Goal: Ask a question: Seek information or help from site administrators or community

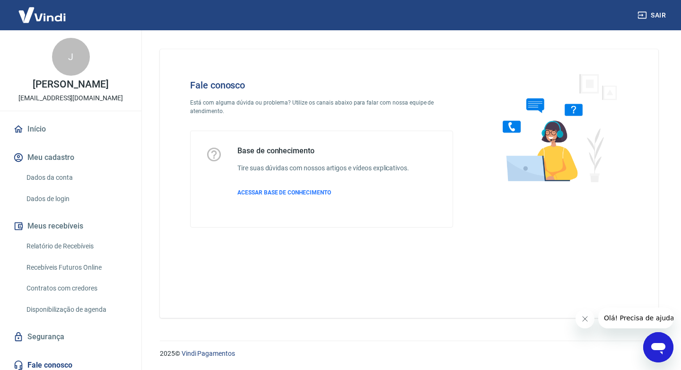
click at [658, 350] on icon "Abrir janela de mensagens" at bounding box center [659, 348] width 14 height 11
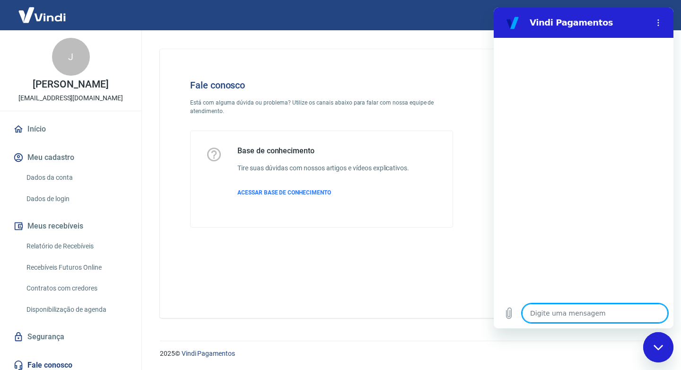
click at [554, 318] on textarea at bounding box center [595, 313] width 146 height 19
type textarea "b"
type textarea "x"
type textarea "B"
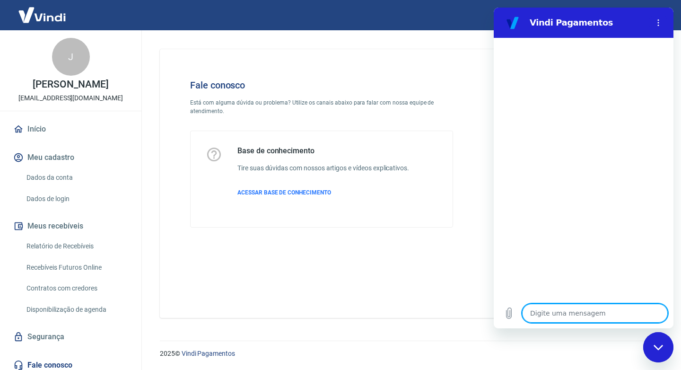
type textarea "x"
type textarea "Bo"
type textarea "x"
type textarea "Bom"
type textarea "x"
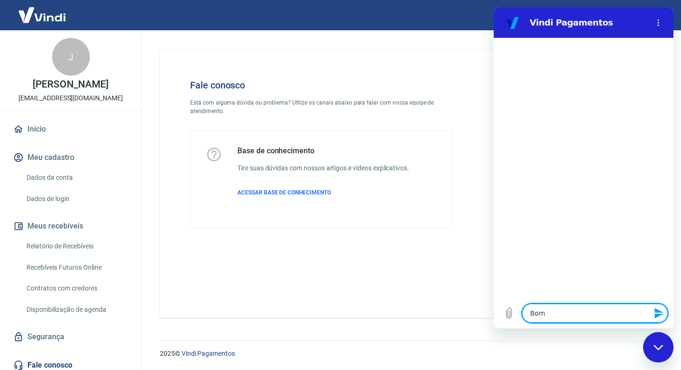
type textarea "Bom"
type textarea "x"
type textarea "Bom d"
type textarea "x"
type textarea "Bom di"
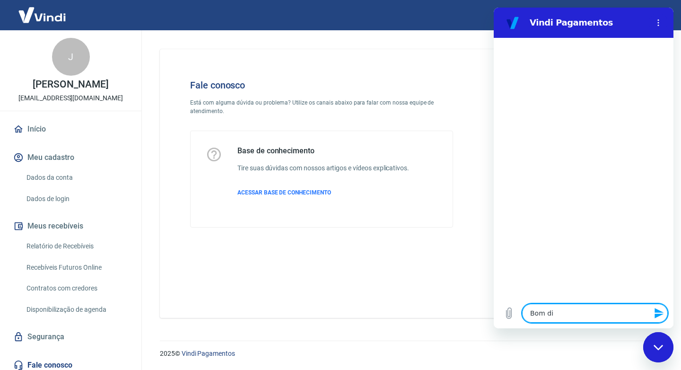
type textarea "x"
type textarea "Bom dia"
type textarea "x"
type textarea "Bom dia!"
type textarea "x"
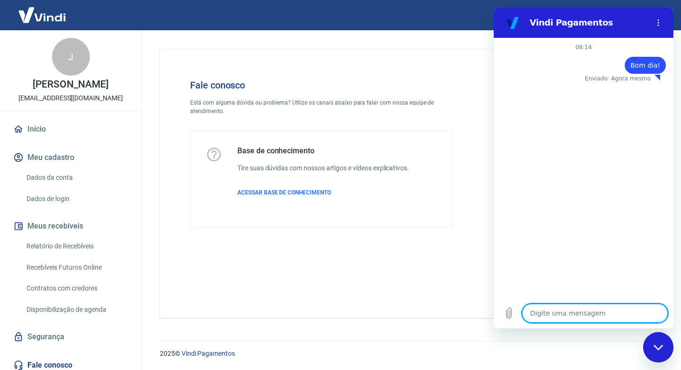
type textarea "x"
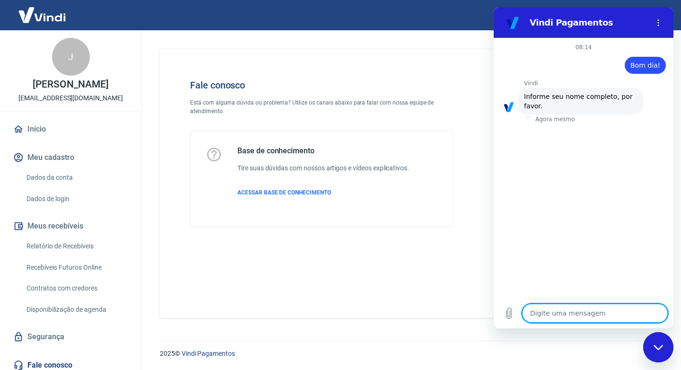
type textarea "H"
type textarea "x"
type textarea "Hy"
type textarea "x"
type textarea "Hyl"
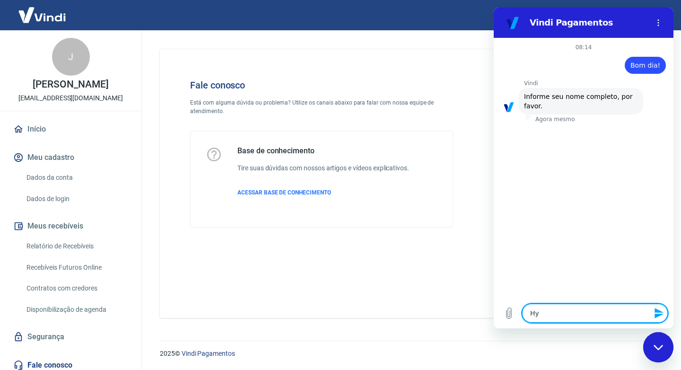
type textarea "x"
type textarea "Hy"
type textarea "x"
type textarea "H"
type textarea "x"
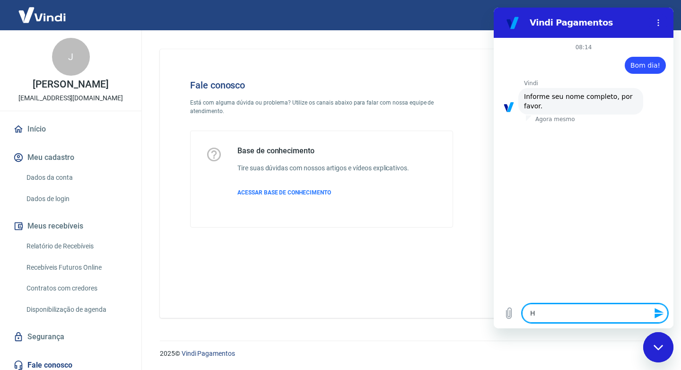
type textarea "x"
type textarea "J"
type textarea "x"
type textarea "Ju"
type textarea "x"
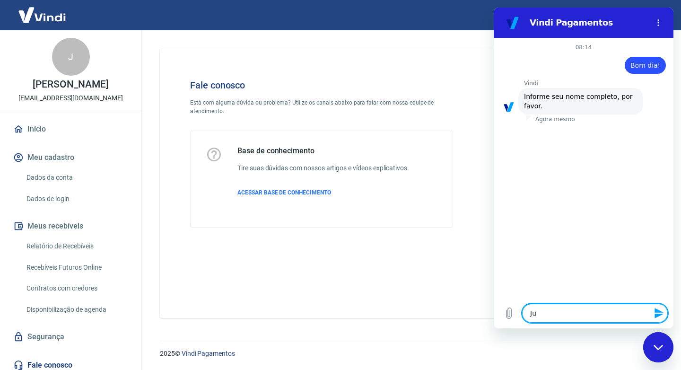
type textarea "[DATE]"
type textarea "x"
type textarea "Juli"
type textarea "x"
type textarea "[PERSON_NAME]"
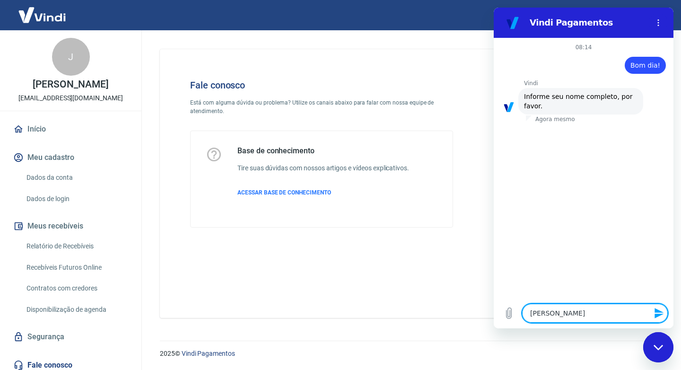
type textarea "x"
type textarea "[PERSON_NAME]"
type textarea "x"
type textarea "Juliane"
type textarea "x"
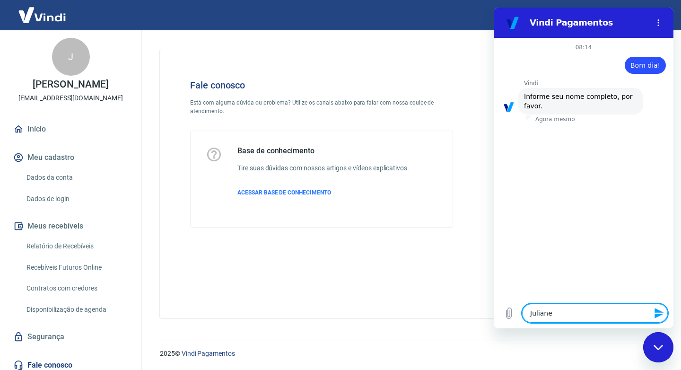
type textarea "Juliane"
type textarea "x"
type textarea "[PERSON_NAME]"
type textarea "x"
type textarea "[PERSON_NAME]"
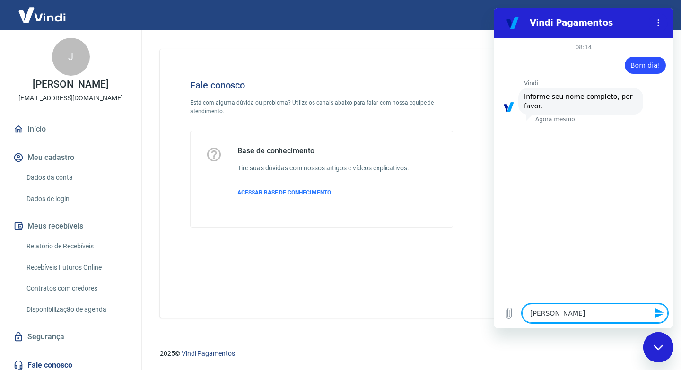
type textarea "x"
type textarea "[PERSON_NAME]"
type textarea "x"
type textarea "Juliane Sant"
type textarea "x"
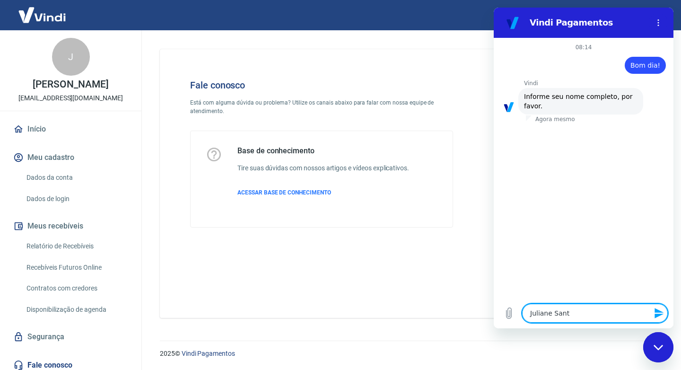
type textarea "[PERSON_NAME]"
type textarea "x"
type textarea "[PERSON_NAME]"
type textarea "x"
type textarea "[PERSON_NAME]"
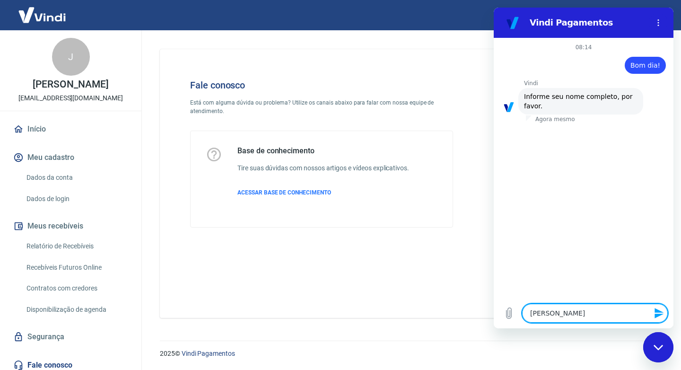
type textarea "x"
type textarea "[PERSON_NAME]"
type textarea "x"
type textarea "[PERSON_NAME]"
type textarea "x"
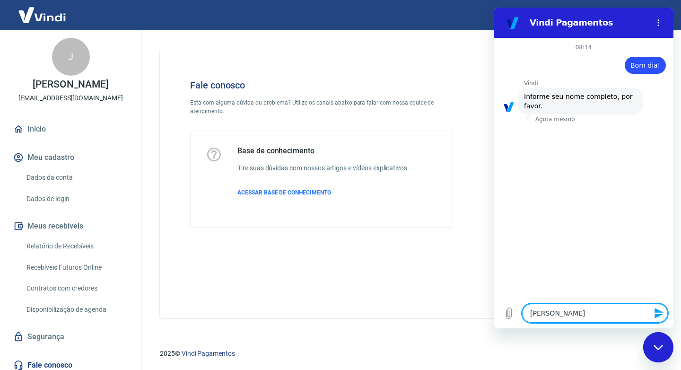
type textarea "[PERSON_NAME]"
type textarea "x"
type textarea "[PERSON_NAME]"
type textarea "x"
type textarea "[PERSON_NAME]"
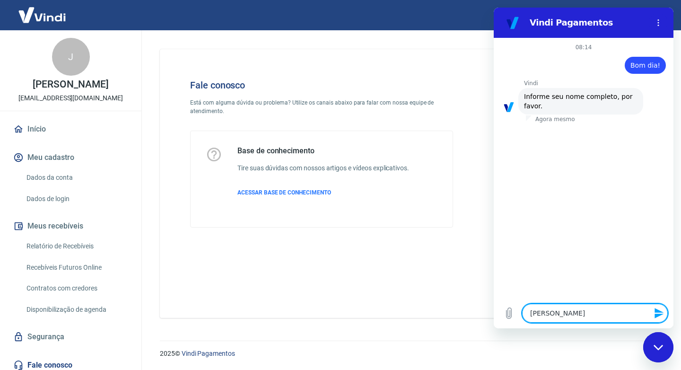
type textarea "x"
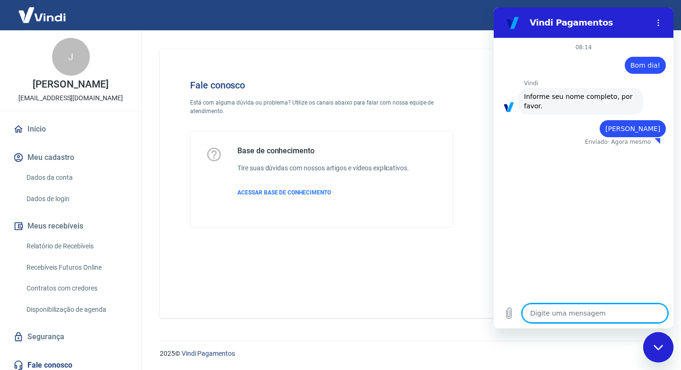
type textarea "x"
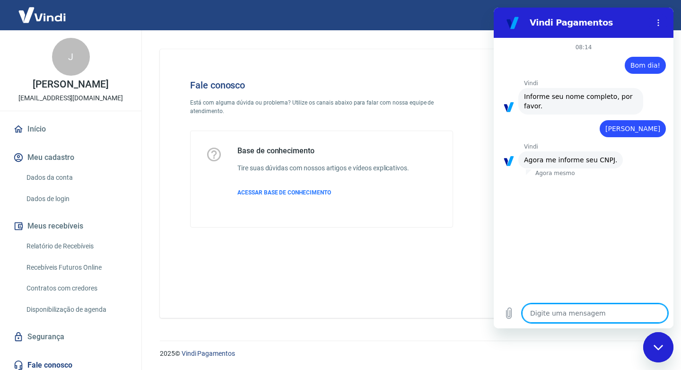
type textarea "2"
type textarea "x"
type textarea "23"
type textarea "x"
type textarea "23."
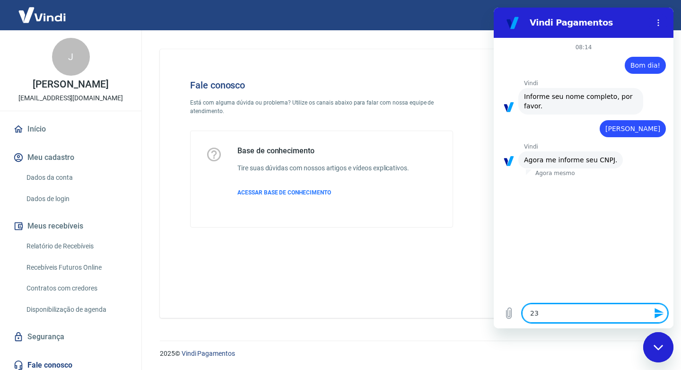
type textarea "x"
type textarea "23.0"
type textarea "x"
type textarea "23.00"
type textarea "x"
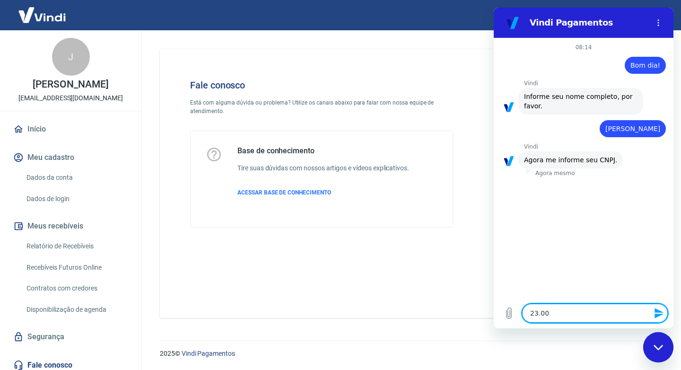
type textarea "23.009"
type textarea "x"
type textarea "23.009."
type textarea "x"
type textarea "23.009.0"
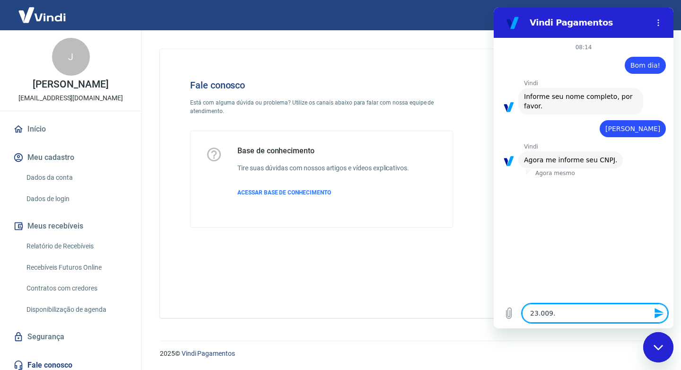
type textarea "x"
type textarea "23.009.06"
type textarea "x"
type textarea "23.009.060"
type textarea "x"
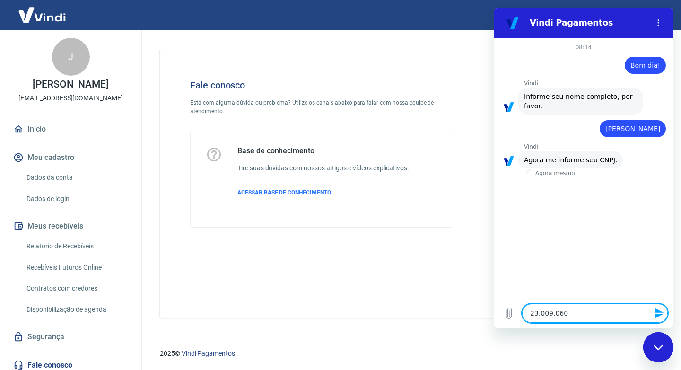
type textarea "23.009.060/"
type textarea "x"
type textarea "23.009.060/0"
type textarea "x"
type textarea "23.009.060/00"
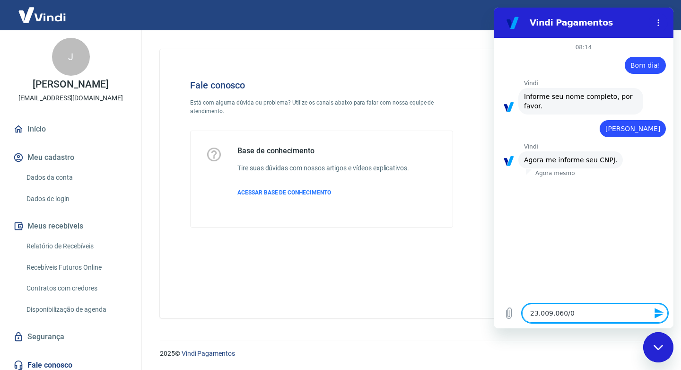
type textarea "x"
type textarea "23.009.060/000"
type textarea "x"
type textarea "23.009.060/0001"
type textarea "x"
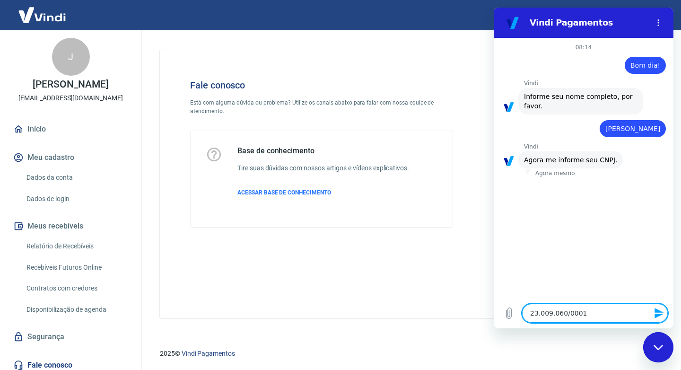
type textarea "23.009.060/0001-"
type textarea "x"
type textarea "23.009.060/0001-7"
type textarea "x"
type textarea "23.009.060/0001-70"
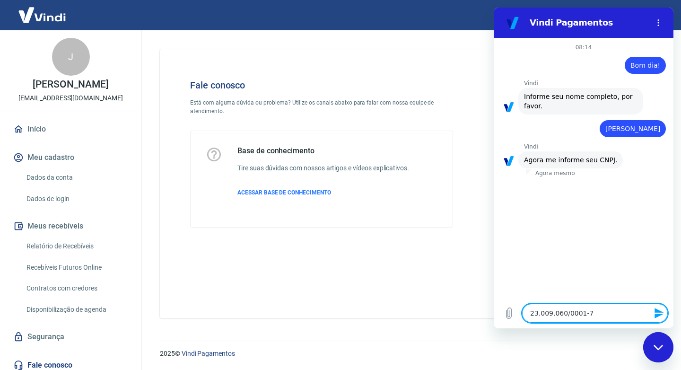
type textarea "x"
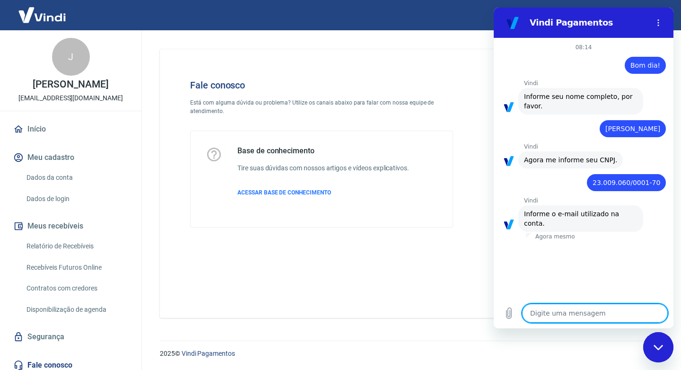
click at [601, 316] on textarea at bounding box center [595, 313] width 146 height 19
type textarea "a"
type textarea "x"
type textarea "al"
type textarea "x"
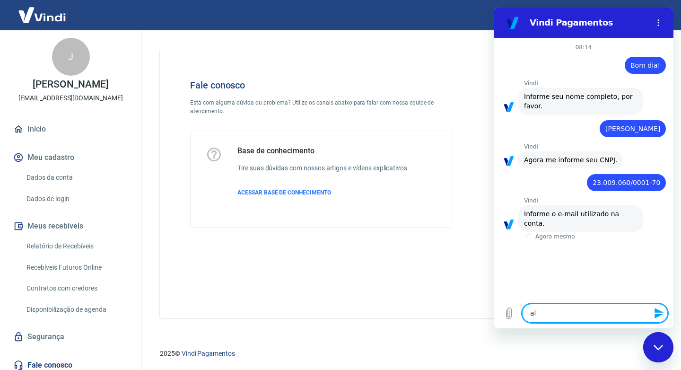
type textarea "alt"
type textarea "x"
type textarea "alte"
type textarea "x"
type textarea "altec"
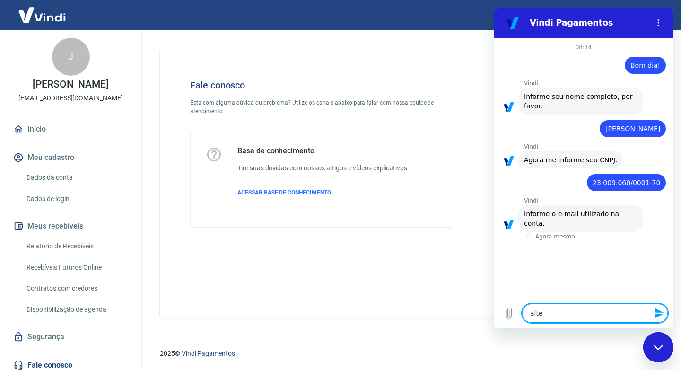
type textarea "x"
type textarea "altech"
type textarea "x"
type textarea "altechs"
type textarea "x"
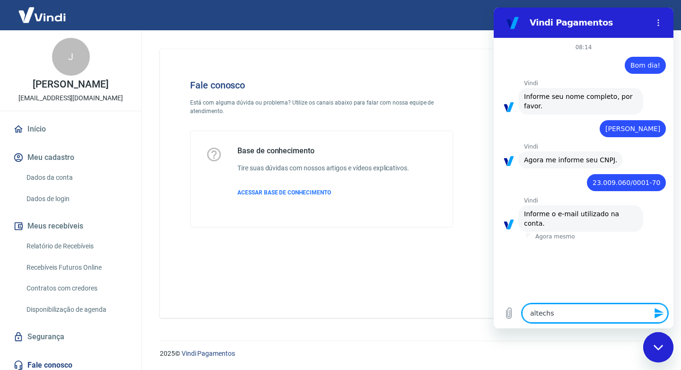
type textarea "altechse"
type textarea "x"
type textarea "altechser"
type textarea "x"
type textarea "altechserv"
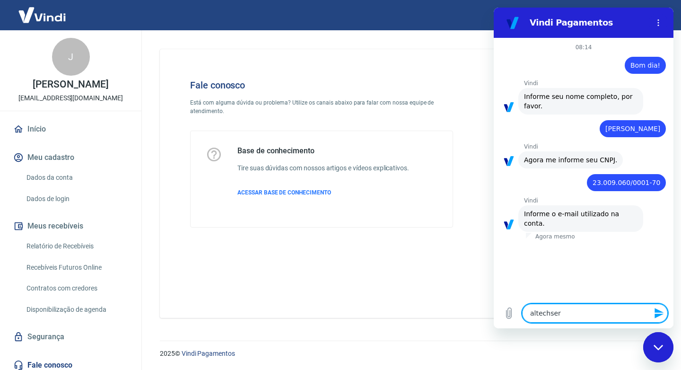
type textarea "x"
type textarea "altechservi"
type textarea "x"
type textarea "altechservic"
type textarea "x"
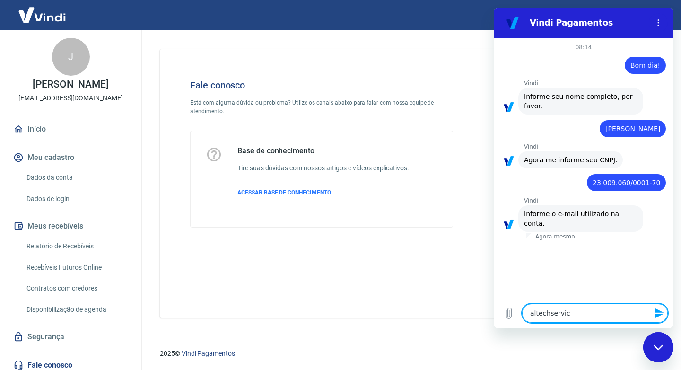
type textarea "altechservico"
type textarea "x"
type textarea "altechservicos"
type textarea "x"
type textarea "altechservicos@"
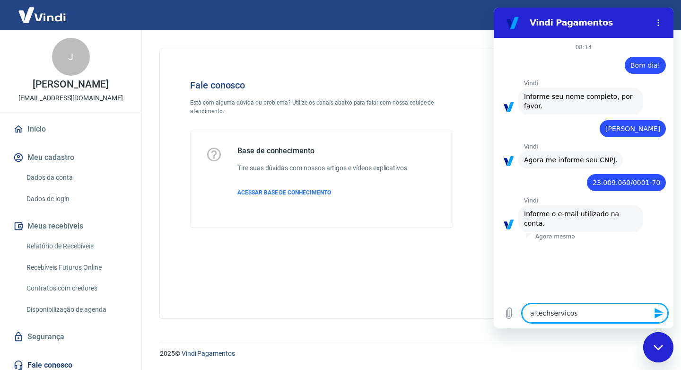
type textarea "x"
type textarea "altechservicos@g"
type textarea "x"
type textarea "altechservicos@gm"
type textarea "x"
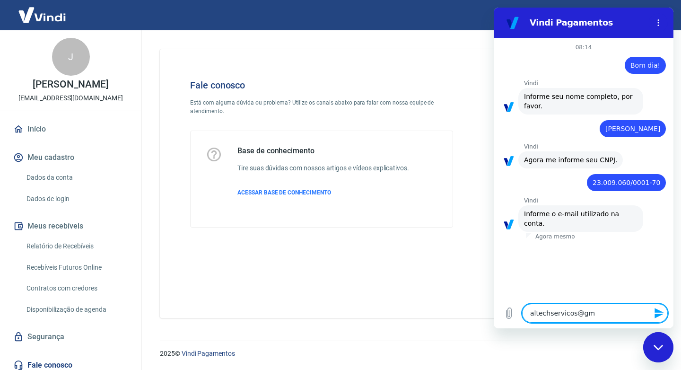
type textarea "altechservicos@gma"
type textarea "x"
type textarea "altechservicos@gmai"
type textarea "x"
type textarea "[EMAIL_ADDRESS]"
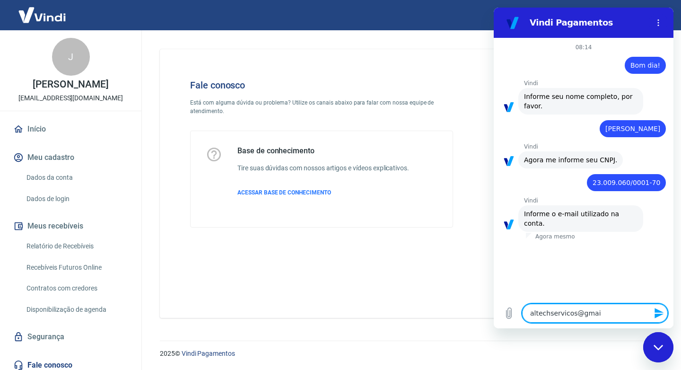
type textarea "x"
type textarea "[EMAIL_ADDRESS]."
type textarea "x"
type textarea "altechservicos@gmail.c"
type textarea "x"
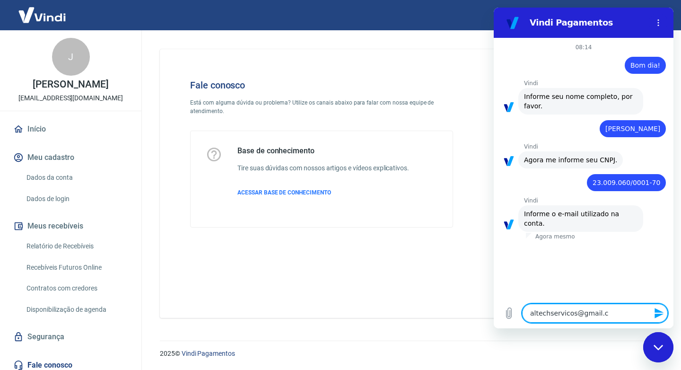
type textarea "[EMAIL_ADDRESS][DOMAIN_NAME]"
type textarea "x"
type textarea "[EMAIL_ADDRESS][DOMAIN_NAME]"
type textarea "x"
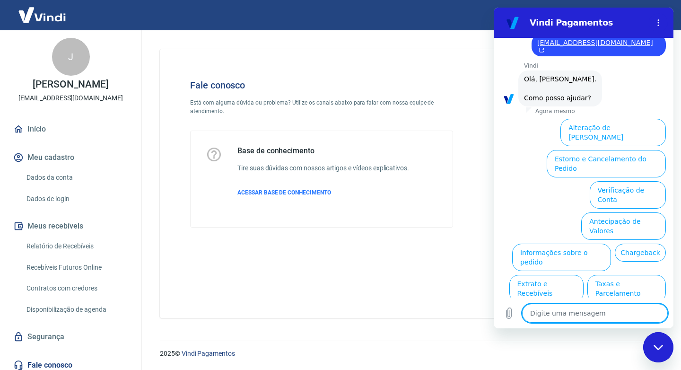
scroll to position [204, 0]
click at [611, 243] on button "Informações sobre o pedido" at bounding box center [561, 256] width 99 height 27
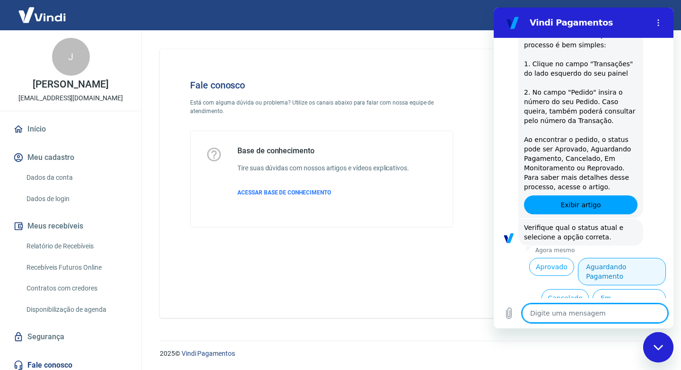
scroll to position [367, 0]
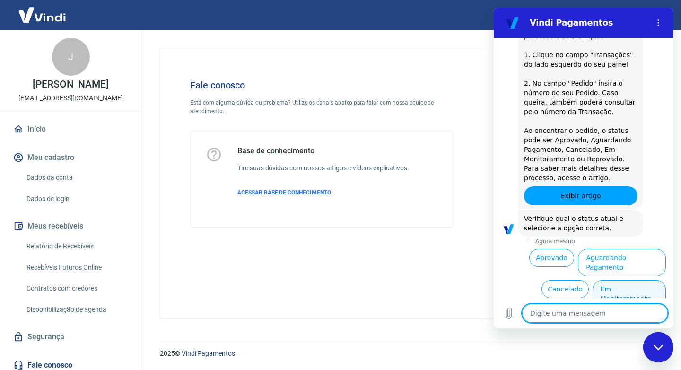
click at [612, 280] on button "Em Monitoramento" at bounding box center [629, 293] width 73 height 27
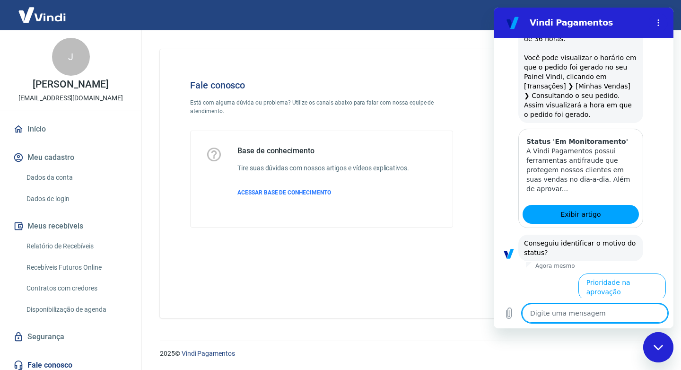
scroll to position [776, 0]
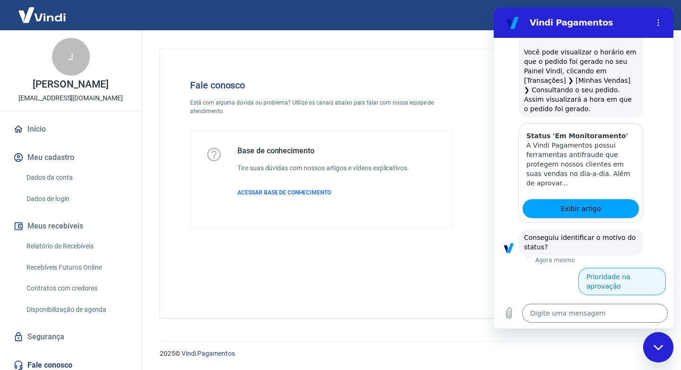
click at [608, 268] on button "Prioridade na aprovação" at bounding box center [623, 281] width 88 height 27
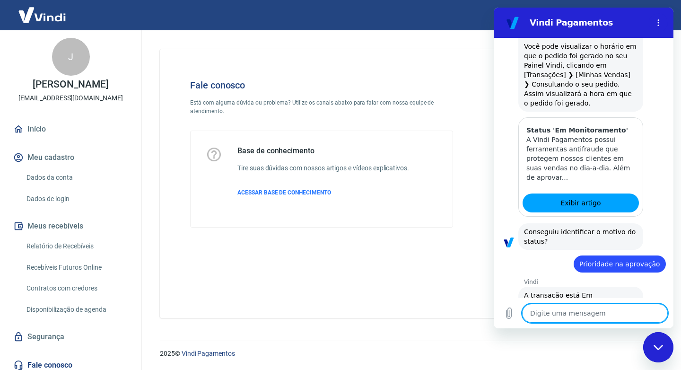
scroll to position [806, 0]
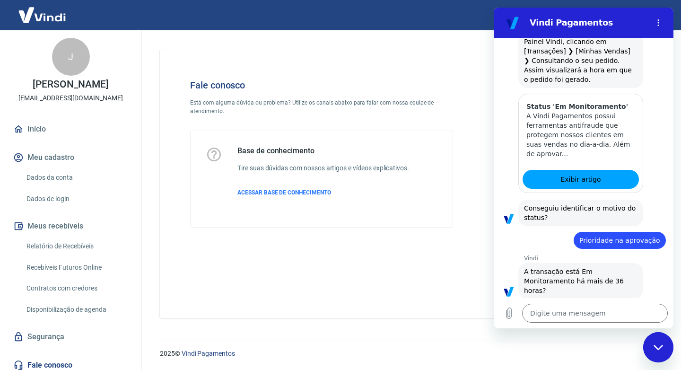
click at [620, 311] on button "Sim" at bounding box center [619, 320] width 27 height 18
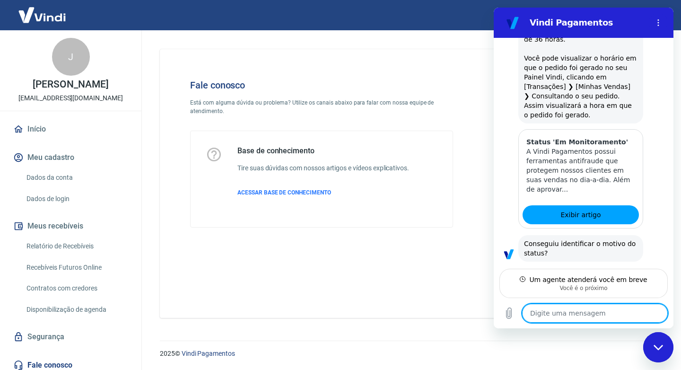
scroll to position [873, 0]
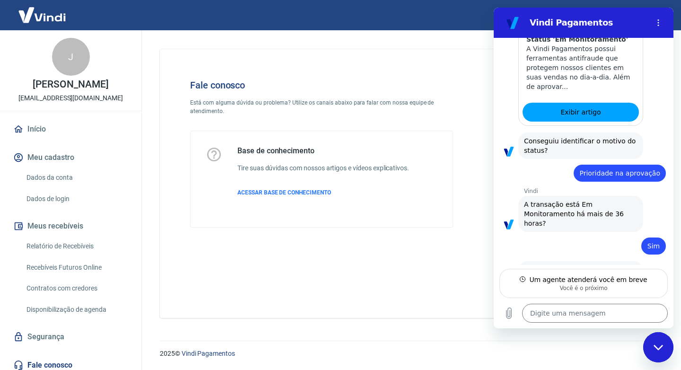
type textarea "x"
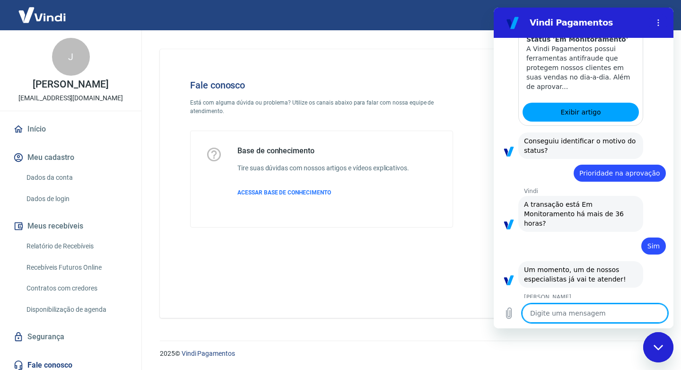
scroll to position [909, 0]
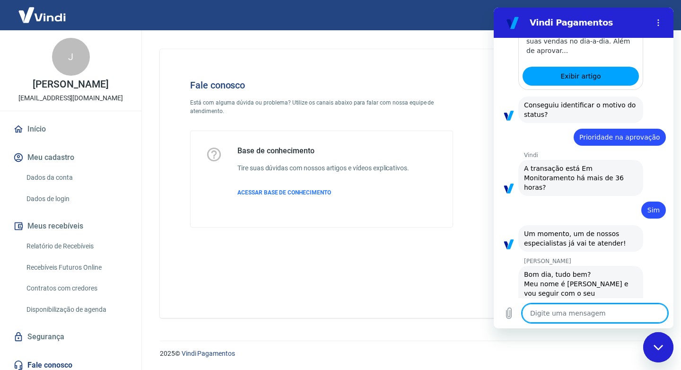
click at [619, 318] on textarea at bounding box center [595, 313] width 146 height 19
type textarea "B"
type textarea "x"
type textarea "Bo"
type textarea "x"
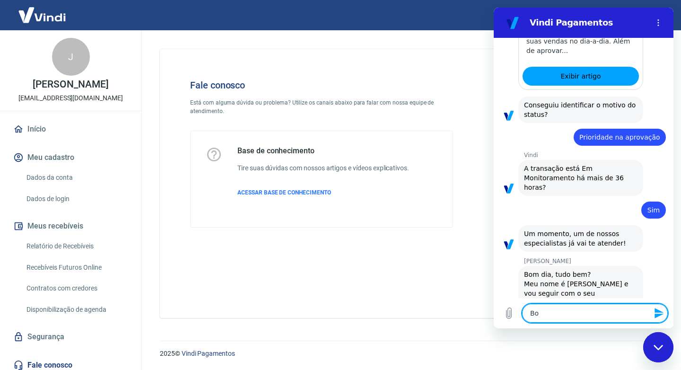
type textarea "Bom"
type textarea "x"
type textarea "Bom"
type textarea "x"
type textarea "Bom d"
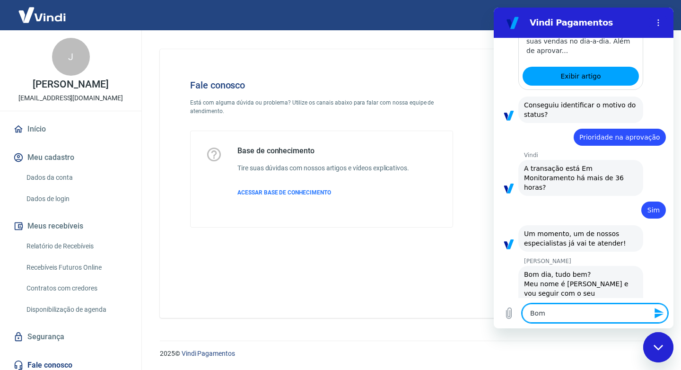
type textarea "x"
type textarea "Bom di"
type textarea "x"
type textarea "Bom dia"
type textarea "x"
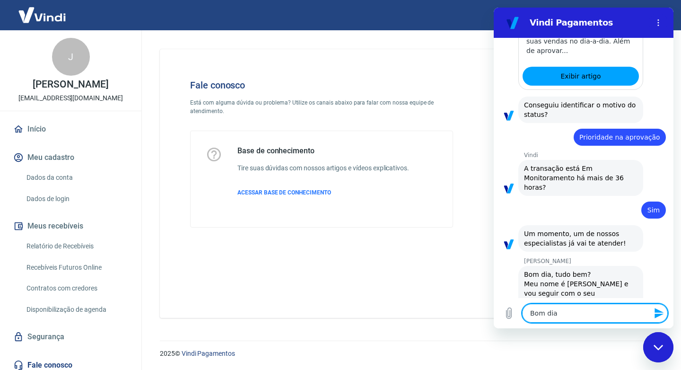
type textarea "Bom dia"
type textarea "x"
type textarea "Bom dia V"
type textarea "x"
type textarea "Bom dia Vi"
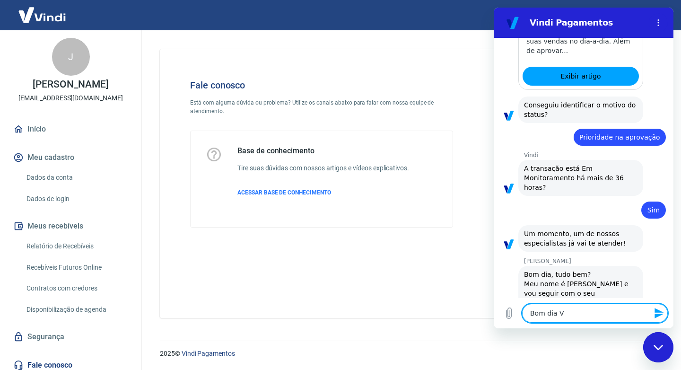
type textarea "x"
type textarea "Bom dia Viv"
type textarea "x"
type textarea "Bom dia Vivi"
type textarea "x"
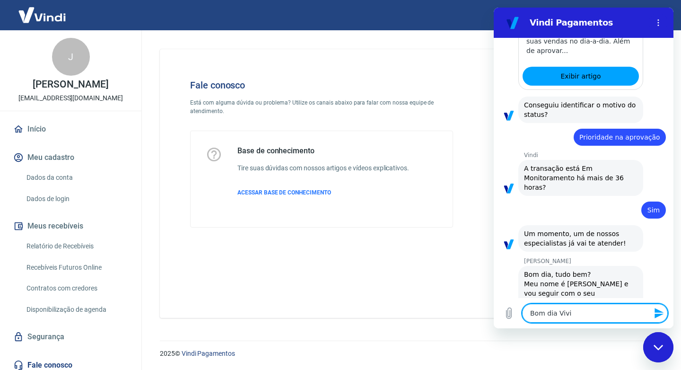
type textarea "Bom dia Vivia"
type textarea "x"
type textarea "Bom dia [PERSON_NAME]"
type textarea "x"
type textarea "Bom dia [PERSON_NAME]"
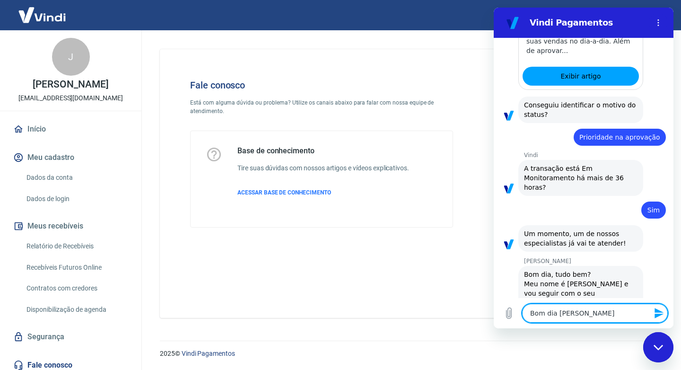
type textarea "x"
type textarea "Bom dia [PERSON_NAME],"
type textarea "x"
type textarea "Bom dia [PERSON_NAME],"
type textarea "x"
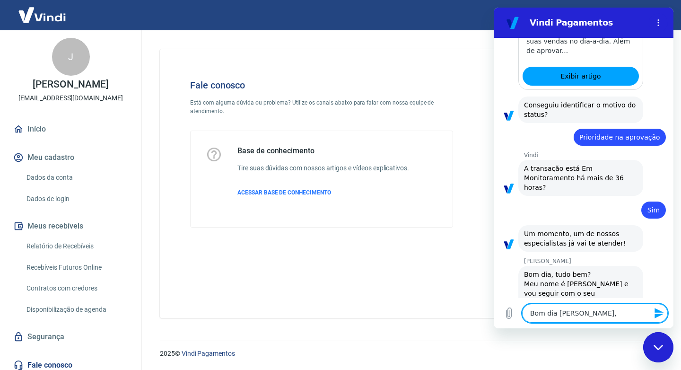
type textarea "Bom dia [PERSON_NAME], t"
type textarea "x"
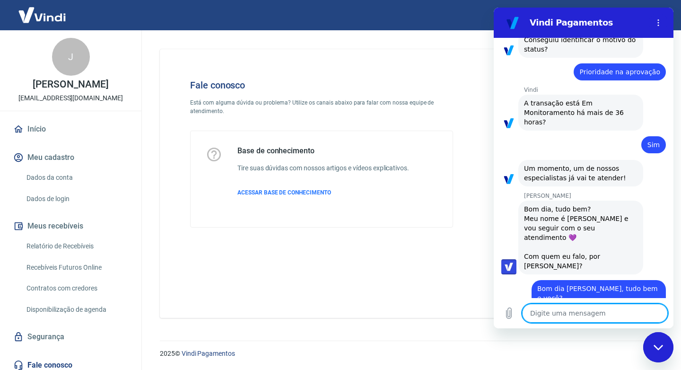
scroll to position [977, 0]
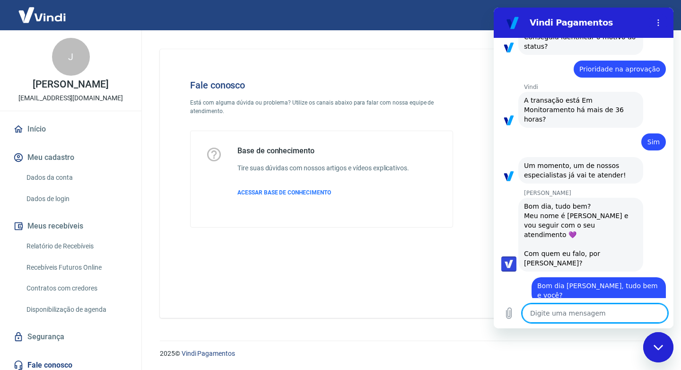
click at [653, 316] on textarea at bounding box center [595, 313] width 146 height 19
paste textarea "227795139"
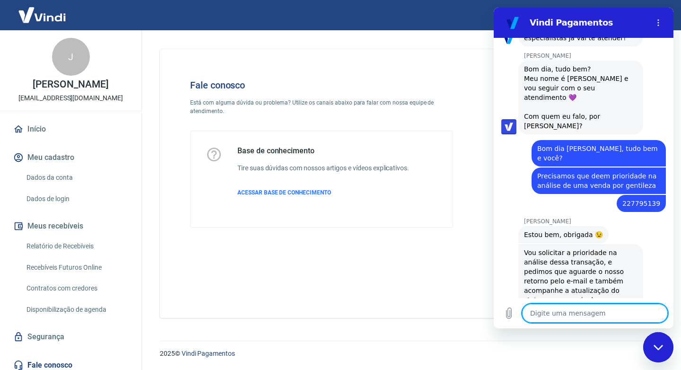
scroll to position [1146, 0]
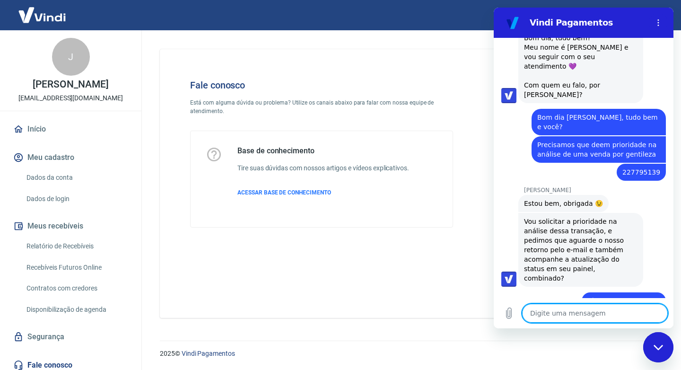
click at [572, 315] on textarea at bounding box center [595, 313] width 146 height 19
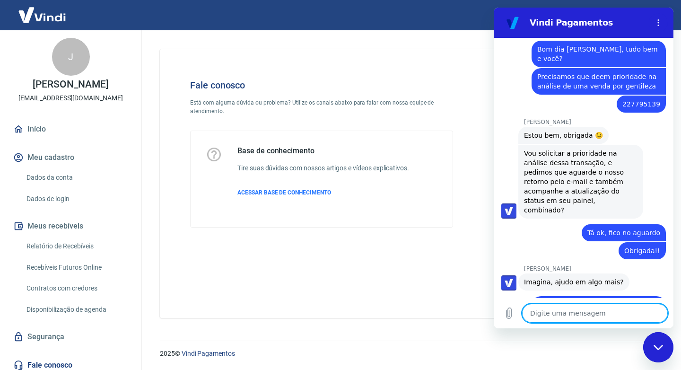
scroll to position [1228, 0]
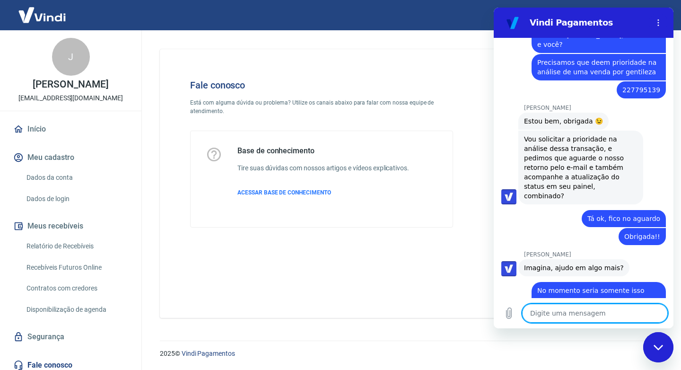
click at [659, 340] on div "Fechar janela de mensagens" at bounding box center [658, 347] width 28 height 28
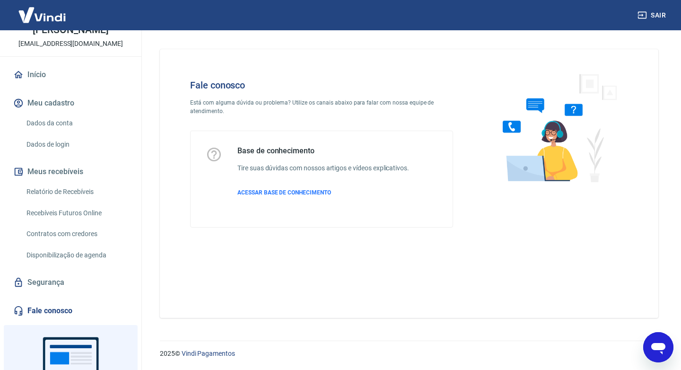
scroll to position [120, 0]
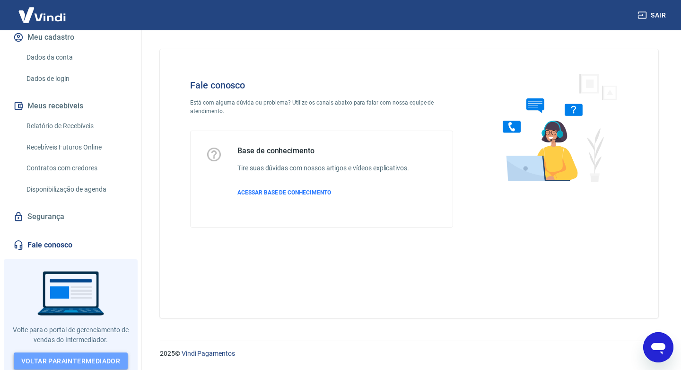
click at [49, 361] on link "Voltar para Intermediador" at bounding box center [71, 362] width 115 height 18
